Goal: Information Seeking & Learning: Understand process/instructions

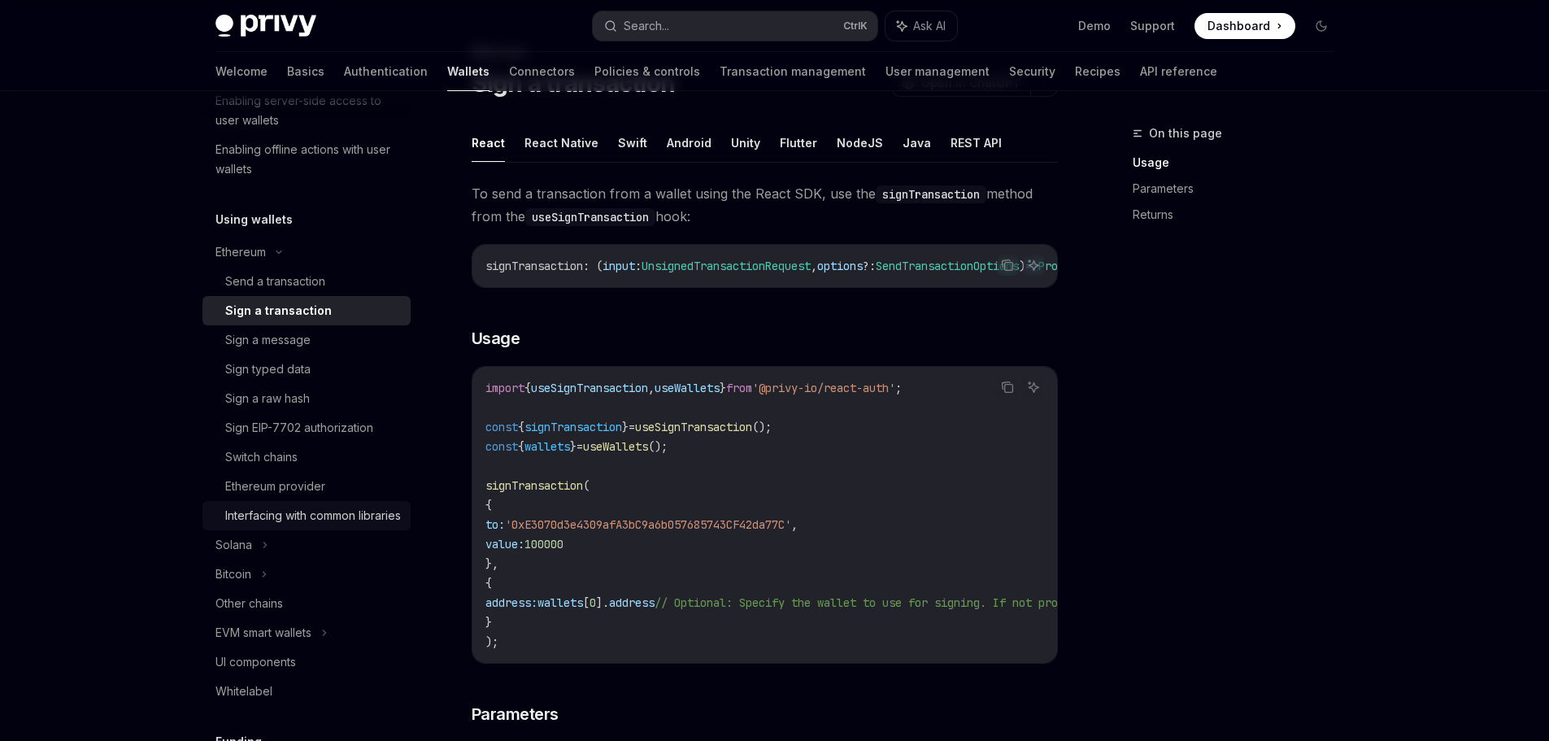
scroll to position [325, 0]
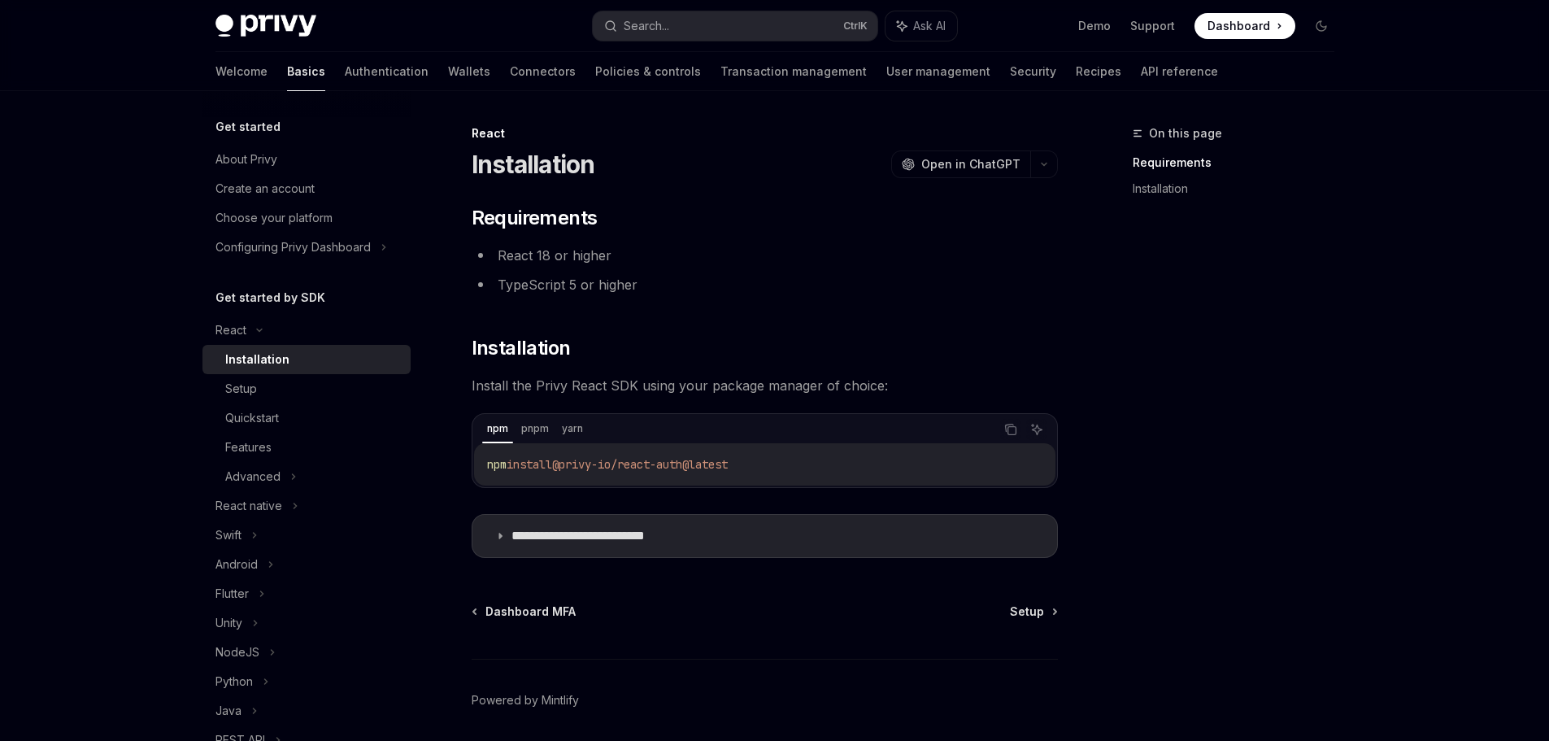
scroll to position [59, 0]
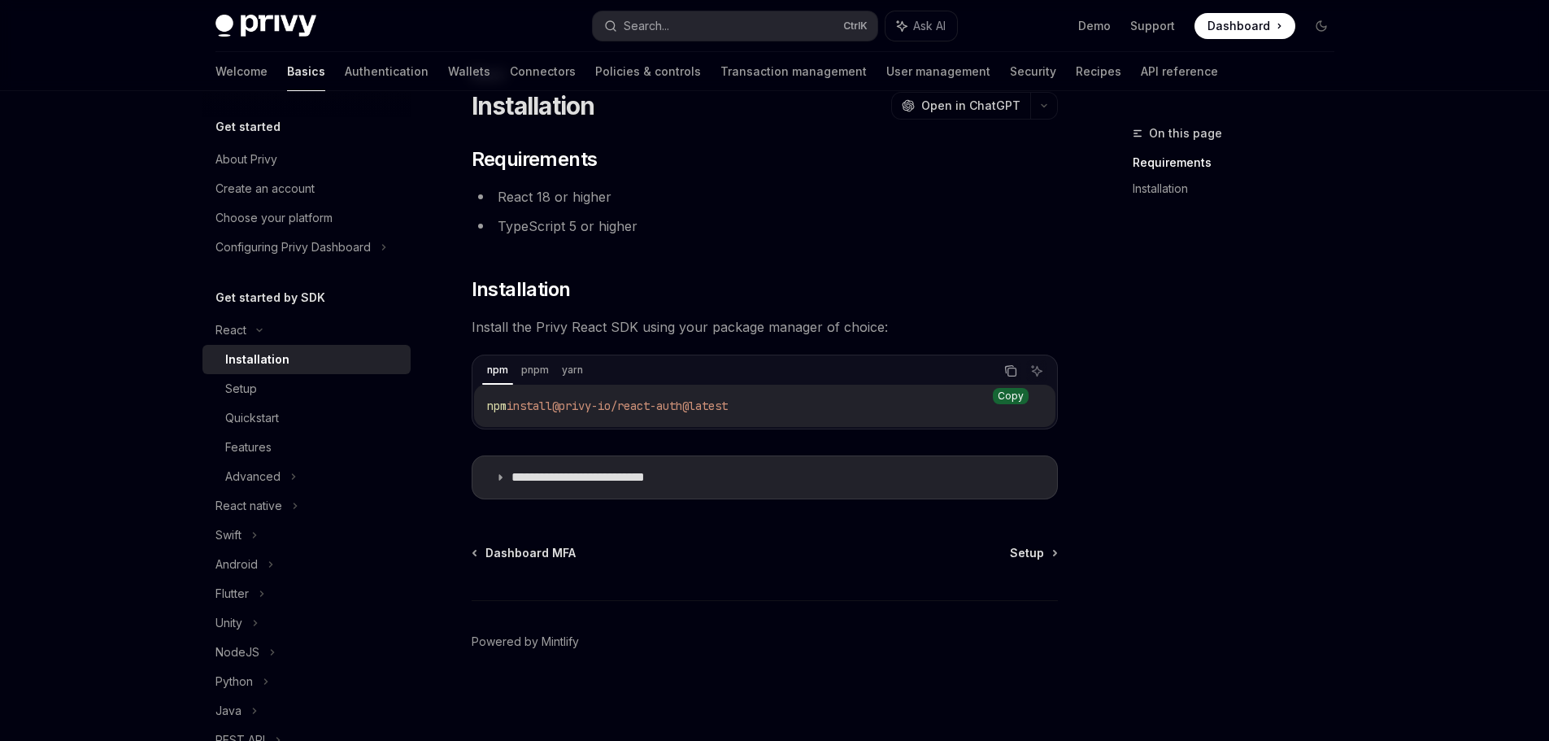
click at [1007, 376] on icon "Copy the contents from the code block" at bounding box center [1011, 372] width 8 height 8
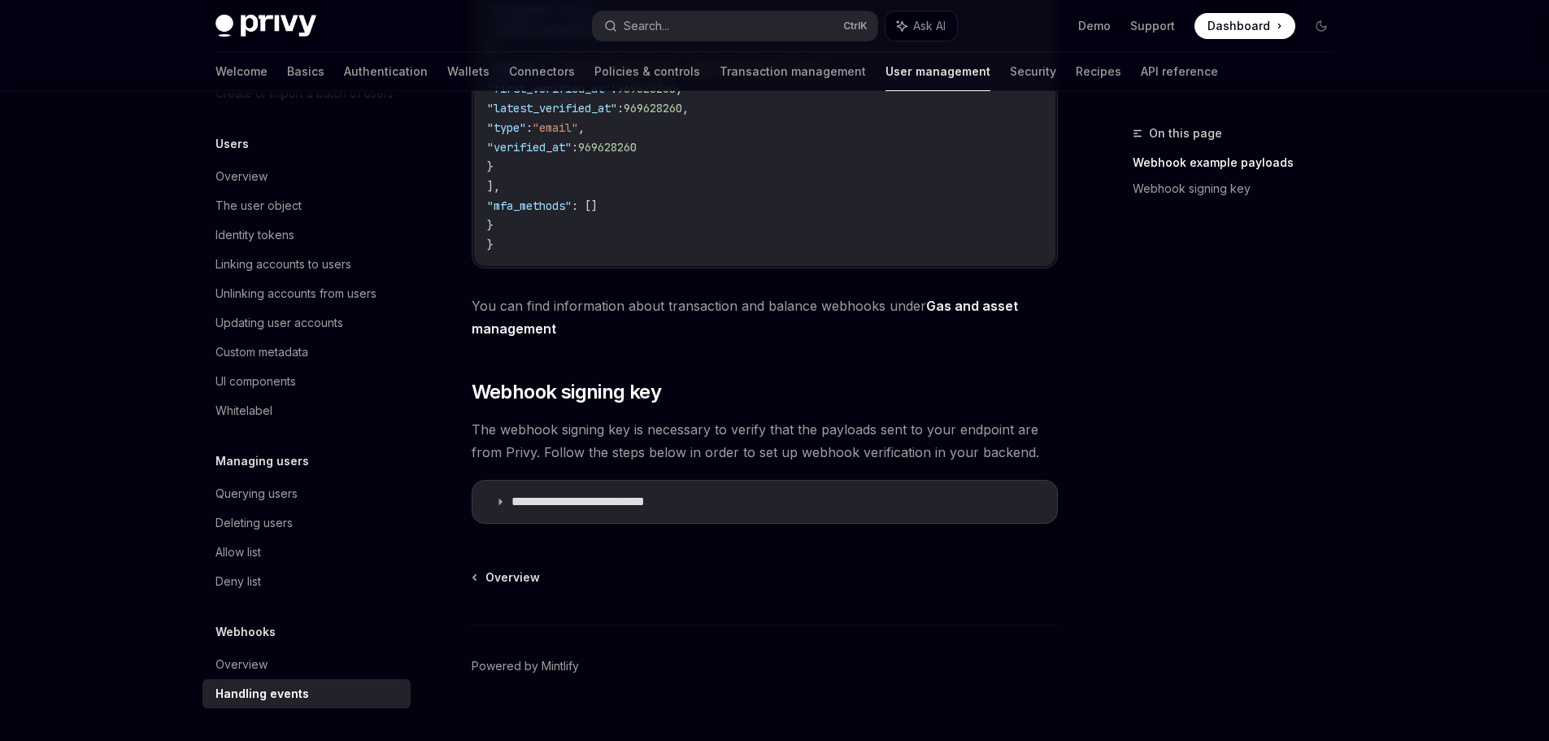
scroll to position [686, 0]
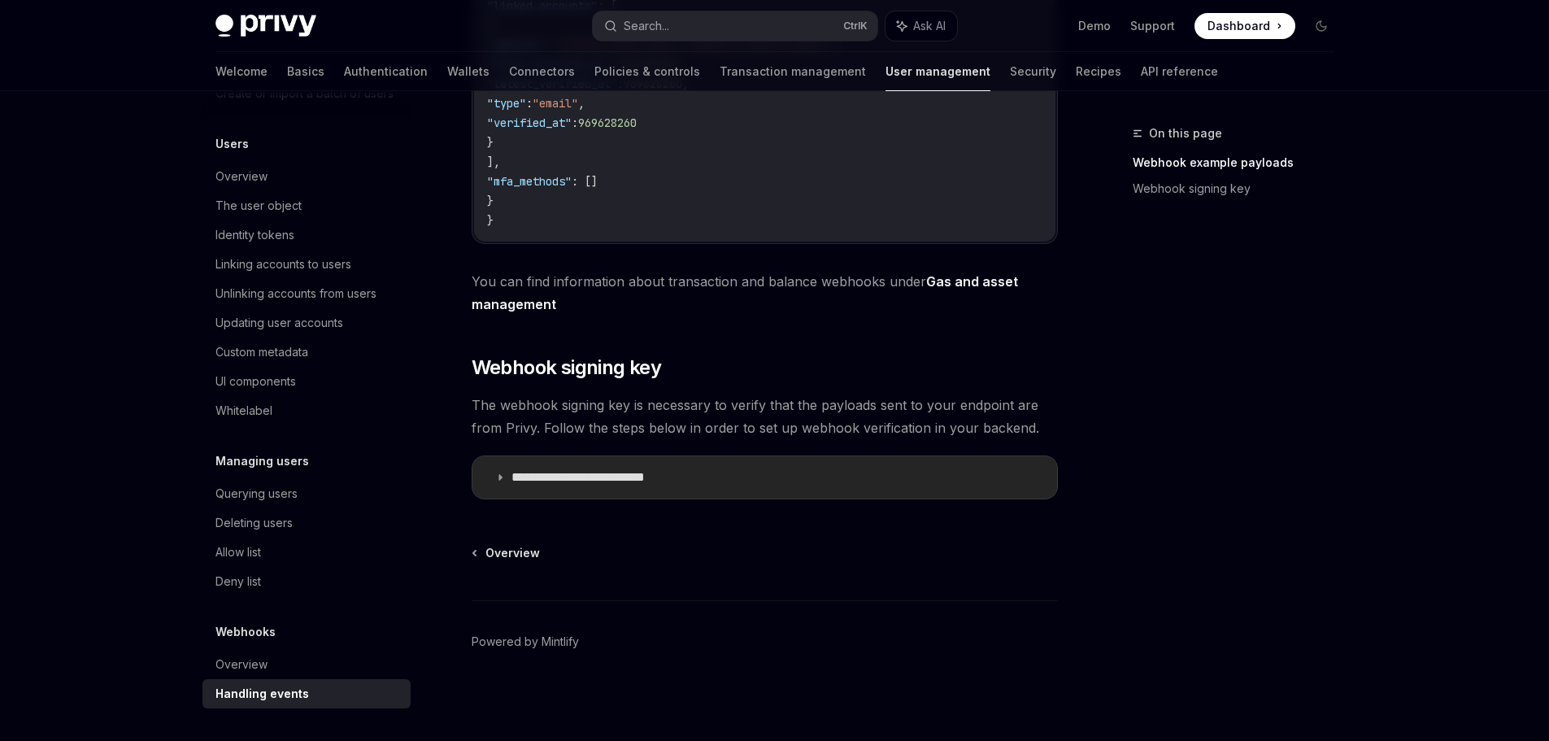
click at [496, 478] on icon at bounding box center [500, 477] width 10 height 10
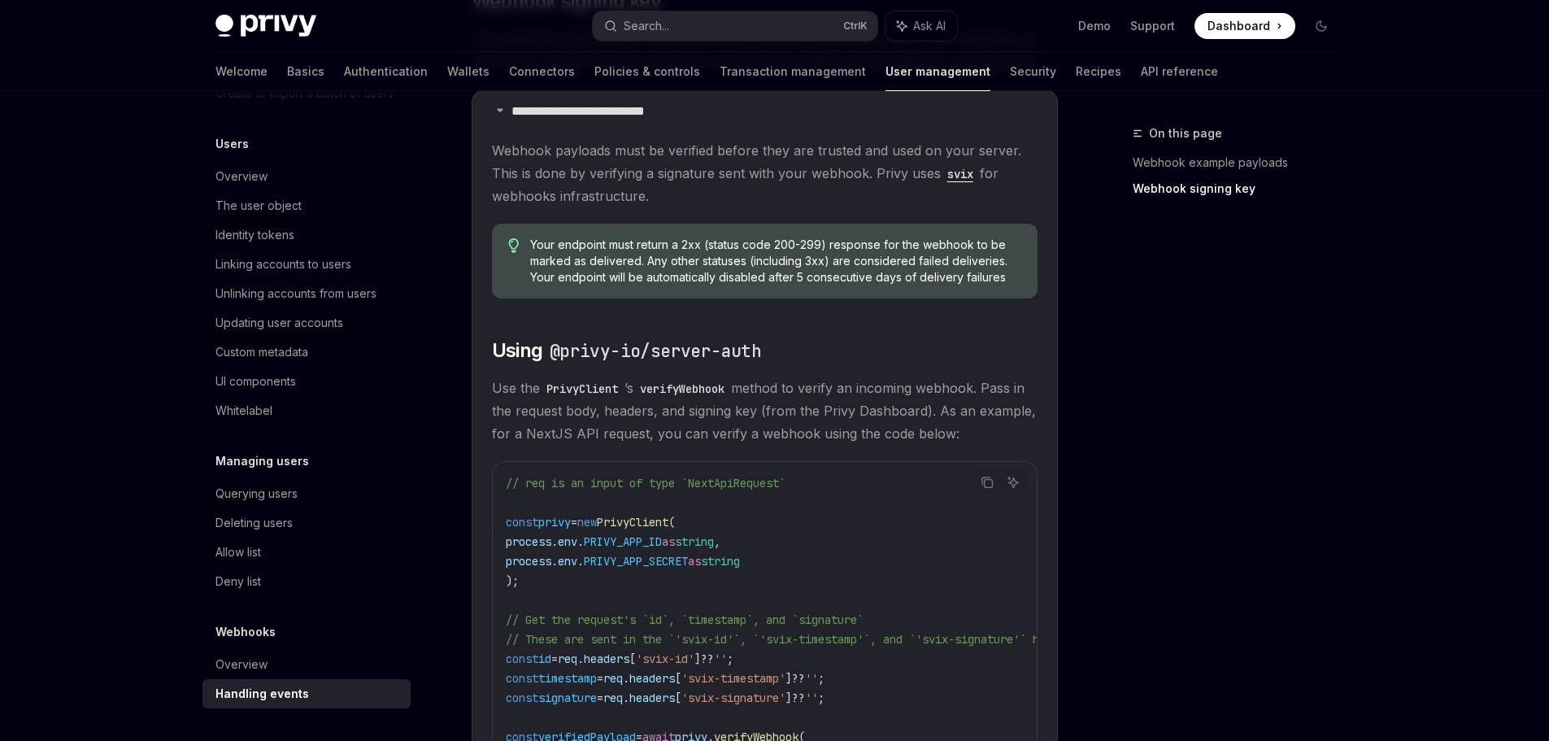
scroll to position [1036, 0]
